Goal: Task Accomplishment & Management: Use online tool/utility

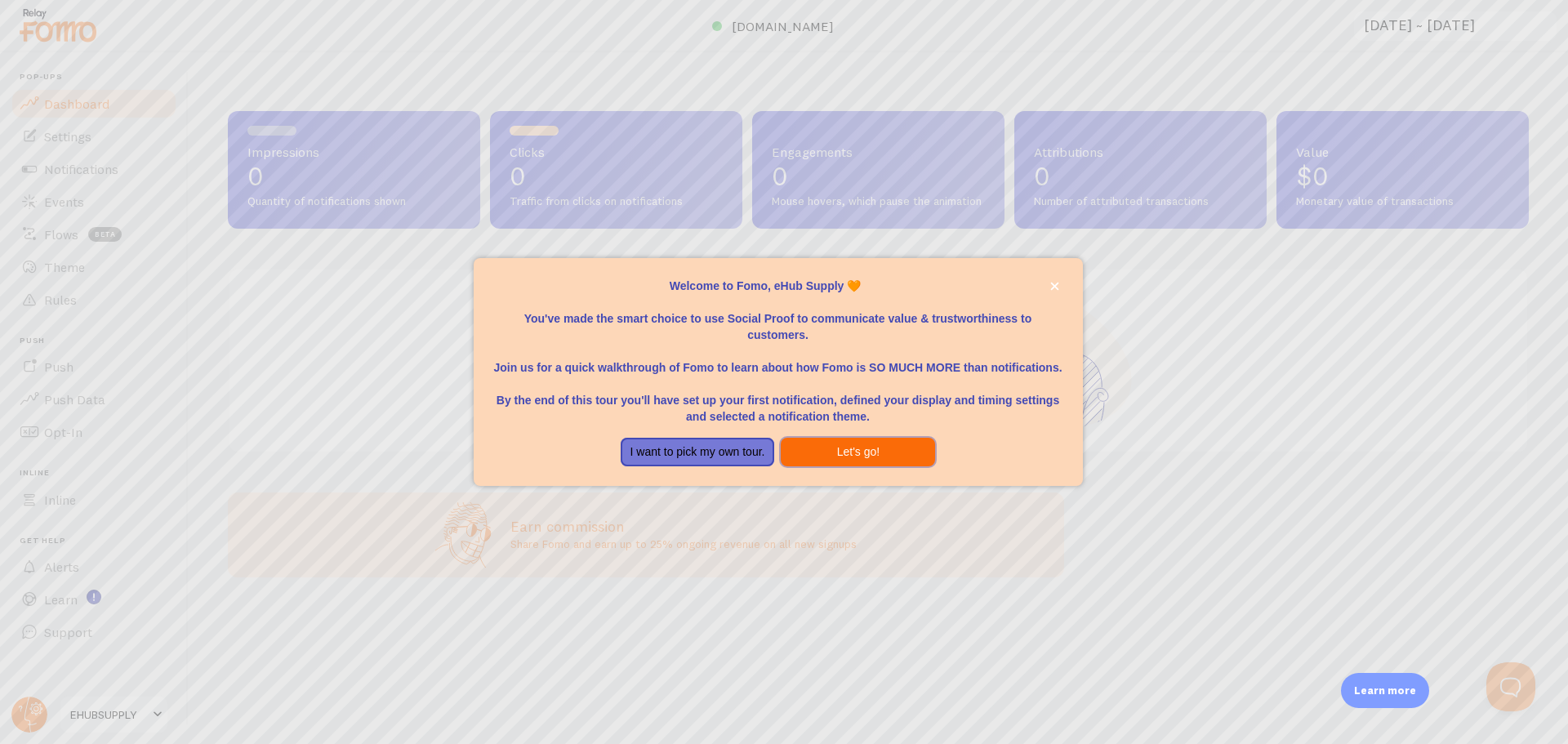
click at [850, 452] on button "Let's go!" at bounding box center [858, 453] width 154 height 30
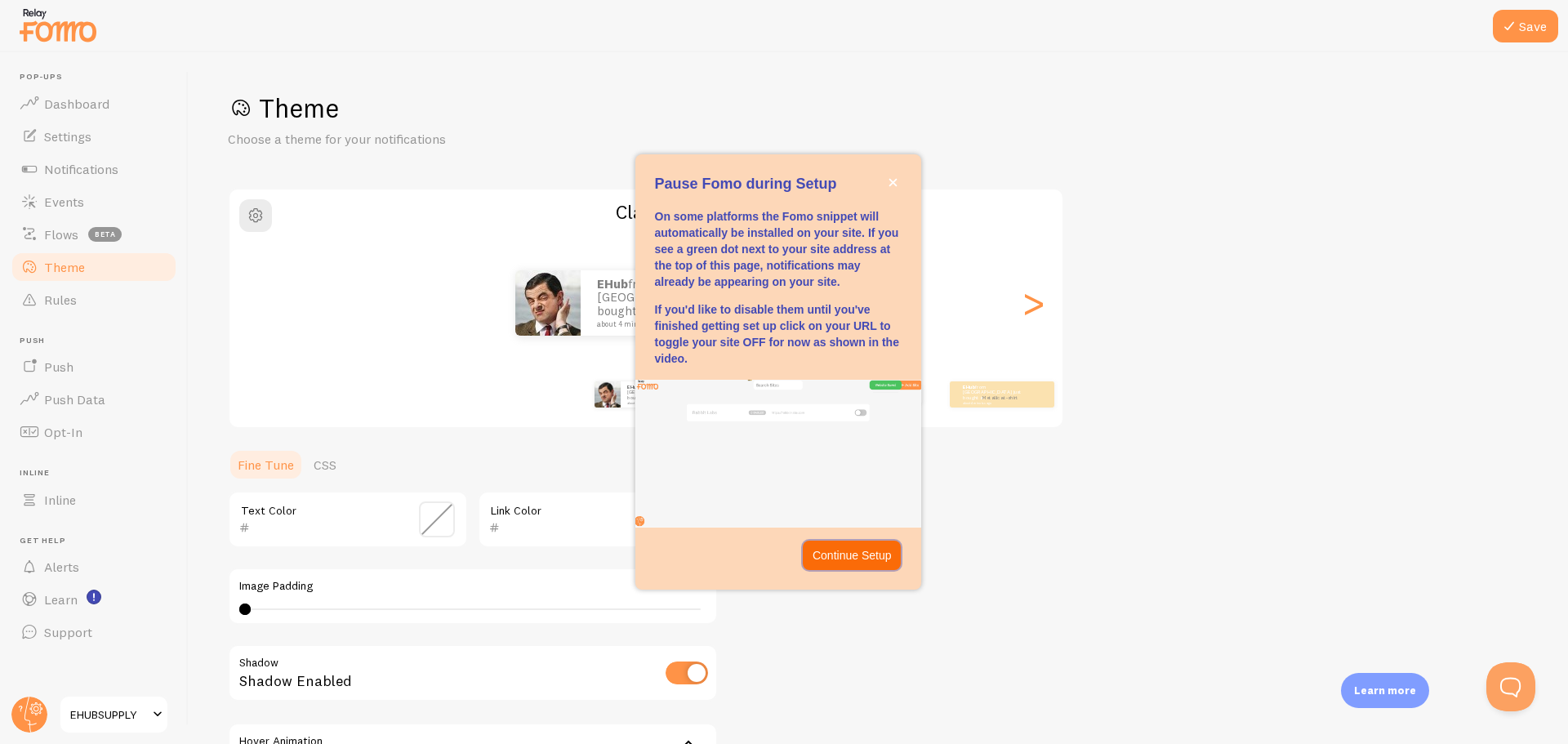
click at [869, 555] on p "Continue Setup" at bounding box center [852, 555] width 80 height 16
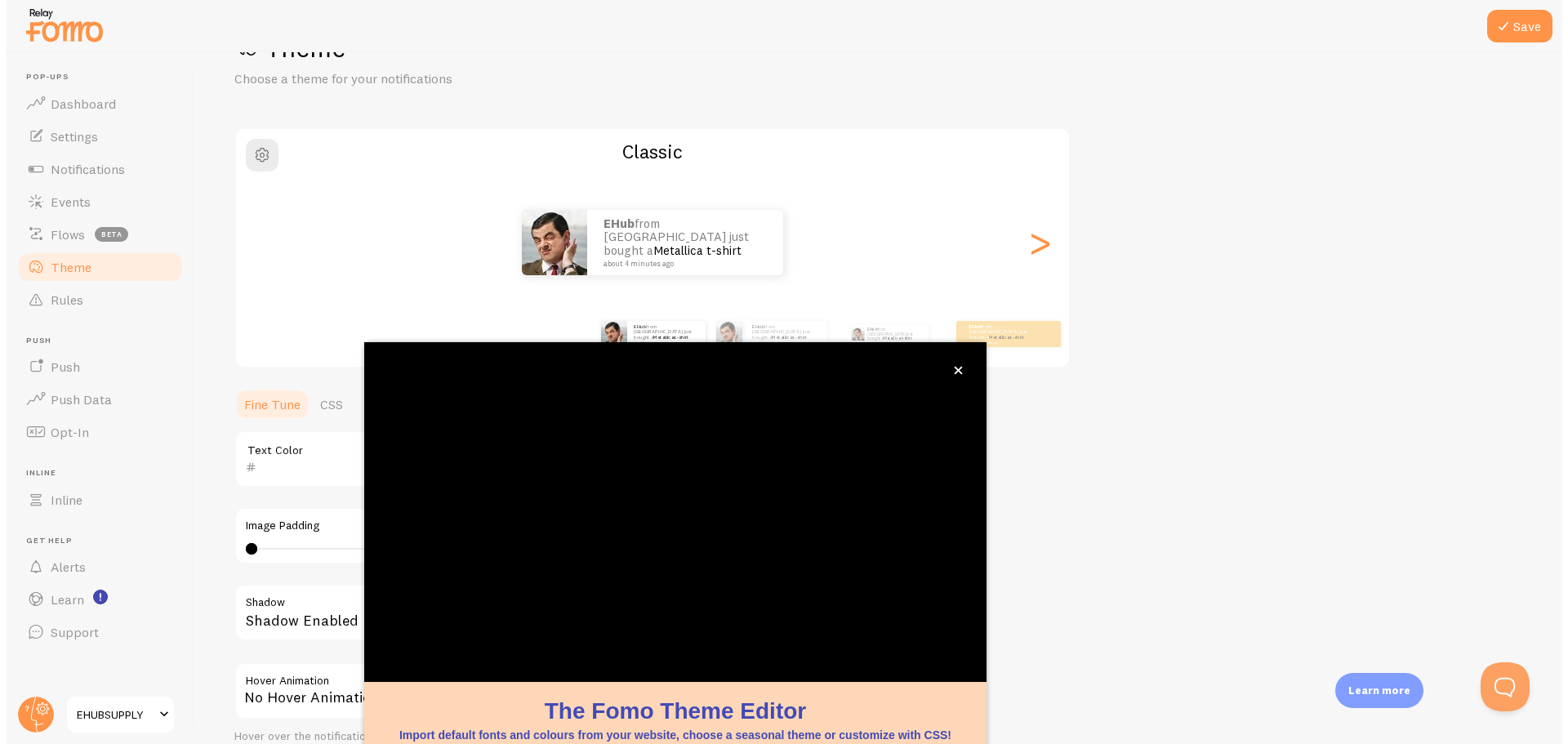
scroll to position [66, 0]
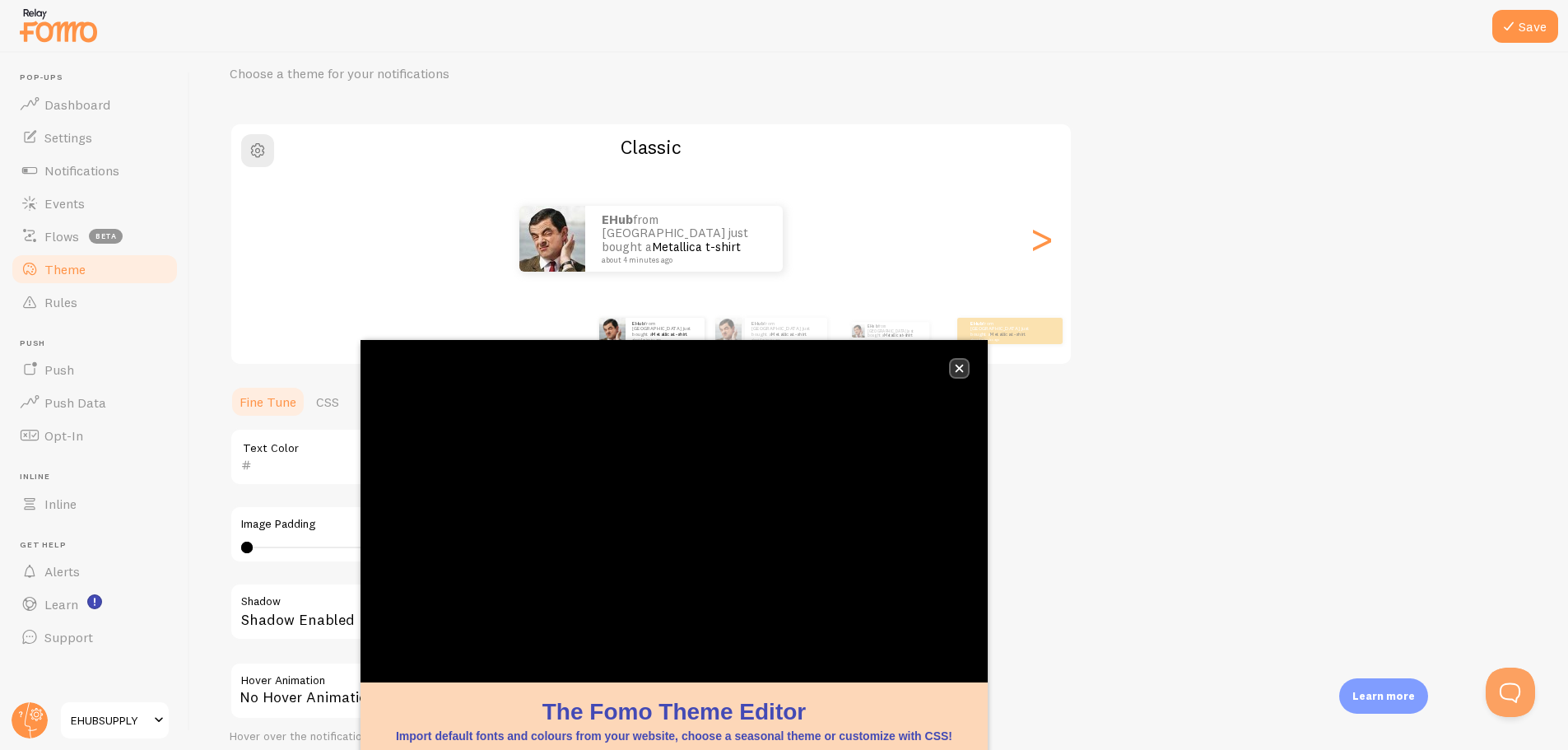
click at [956, 367] on icon "close," at bounding box center [959, 368] width 9 height 9
drag, startPoint x: 435, startPoint y: 340, endPoint x: 962, endPoint y: 364, distance: 527.5
click at [961, 364] on icon "close," at bounding box center [959, 367] width 9 height 9
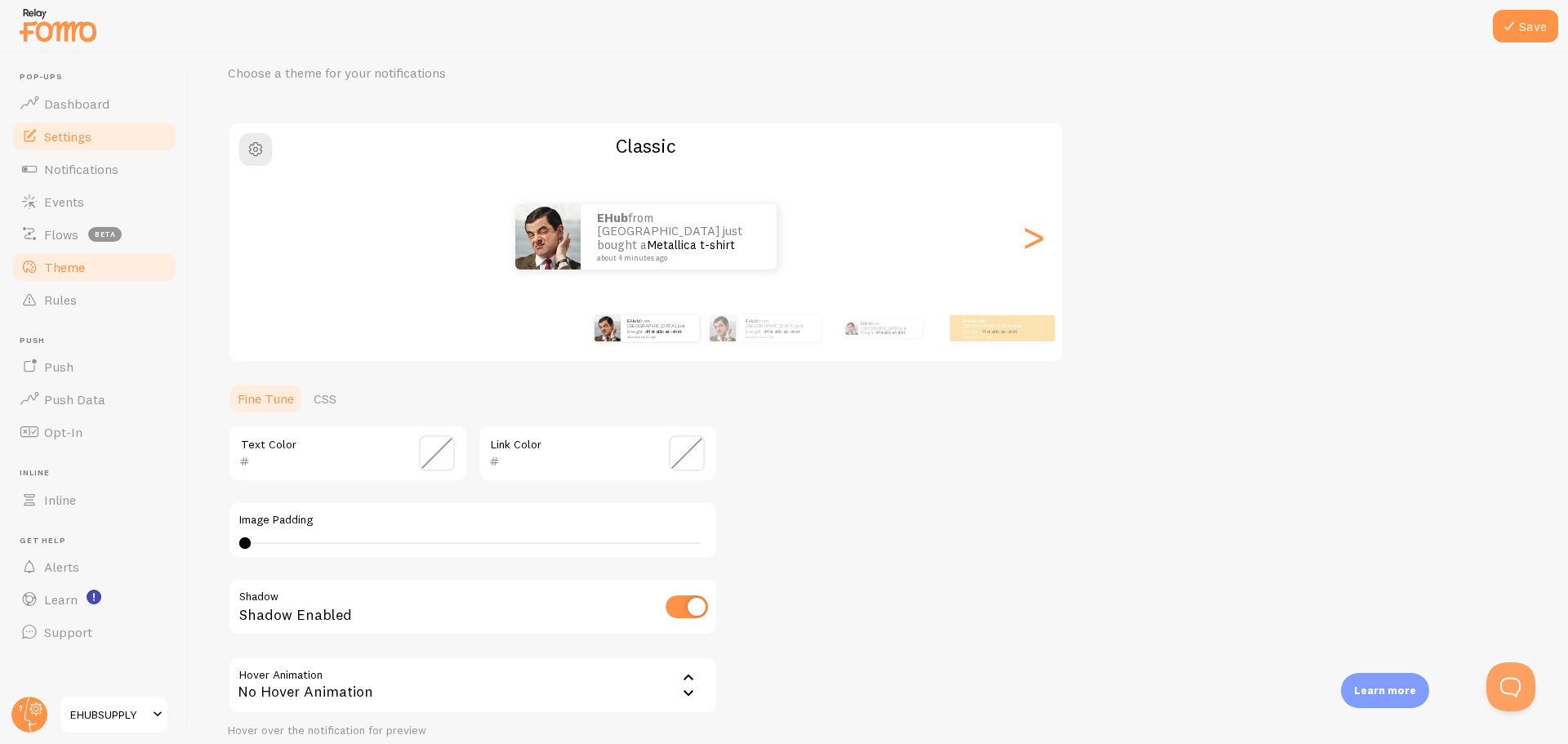
click at [78, 135] on span "Settings" at bounding box center [68, 136] width 48 height 16
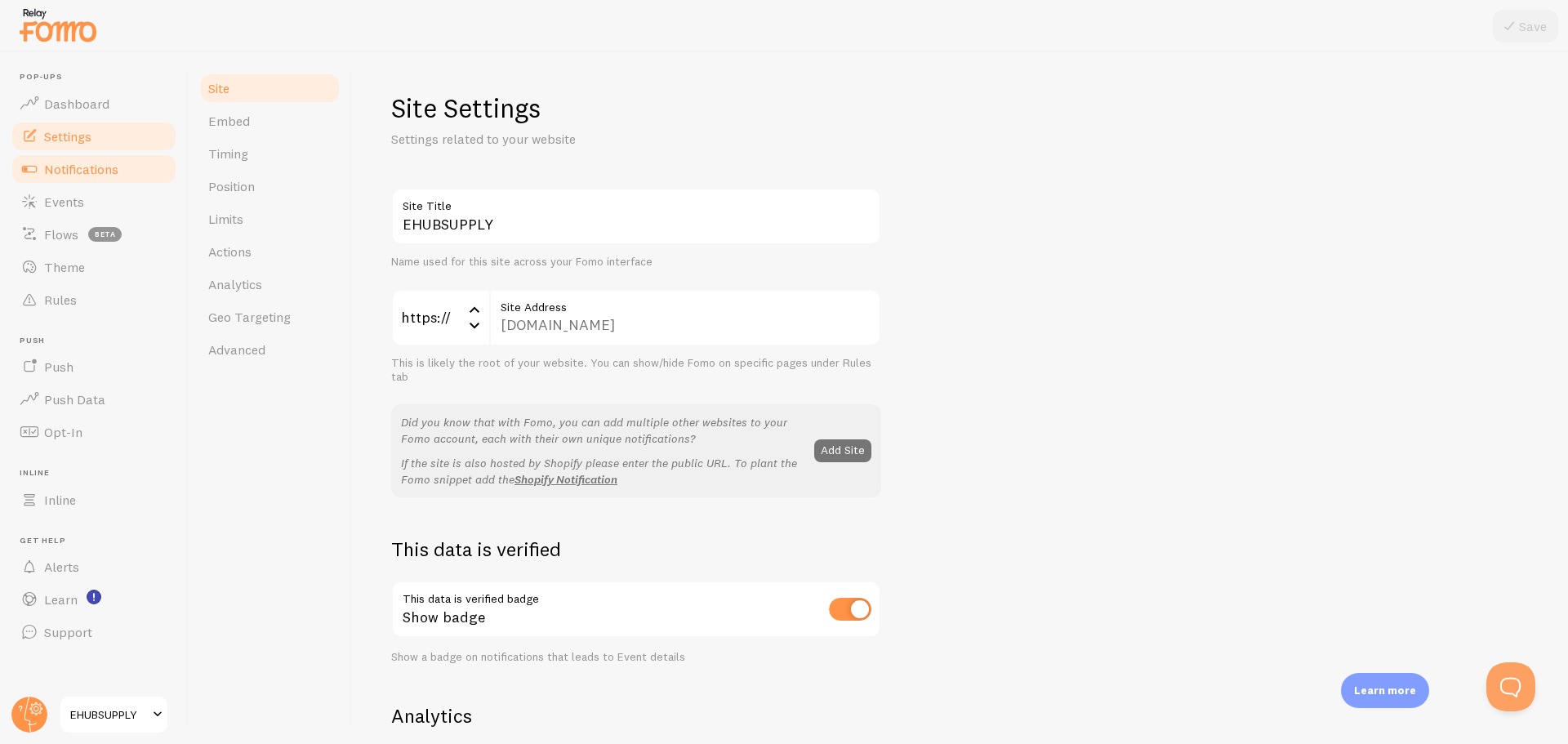
click at [78, 168] on span "Notifications" at bounding box center [81, 169] width 75 height 16
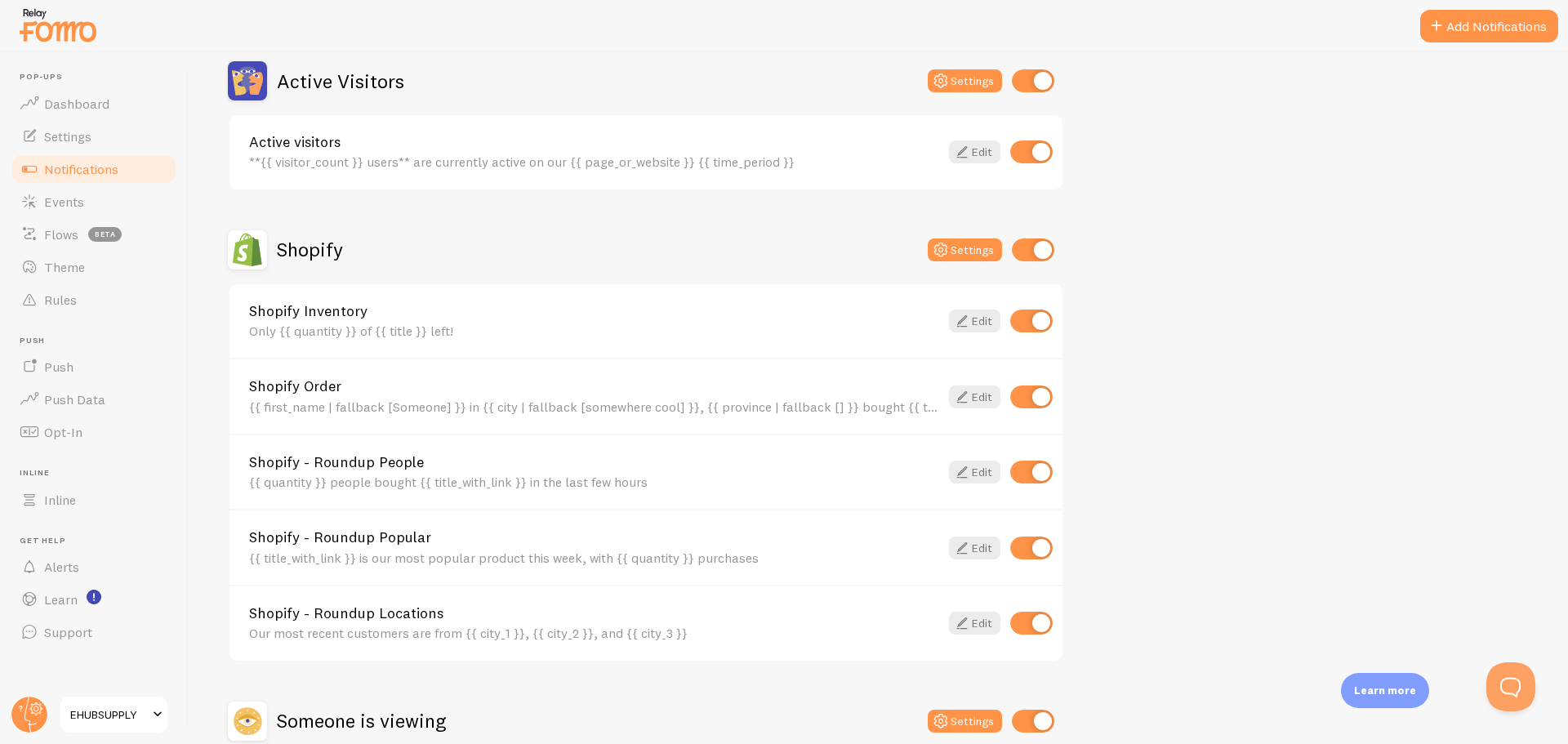
scroll to position [409, 0]
click at [521, 387] on link "Shopify Order" at bounding box center [594, 385] width 690 height 15
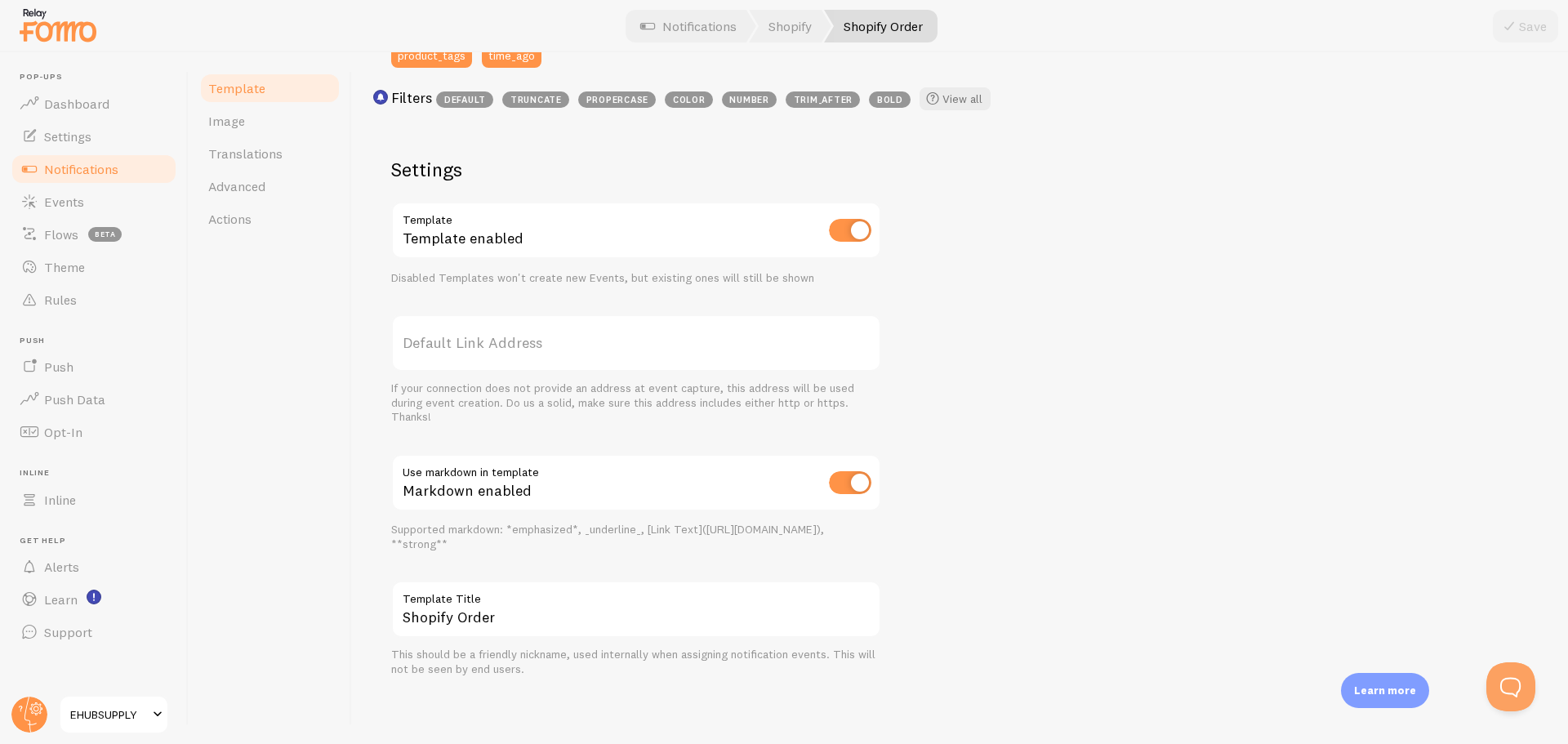
scroll to position [509, 0]
